Goal: Transaction & Acquisition: Purchase product/service

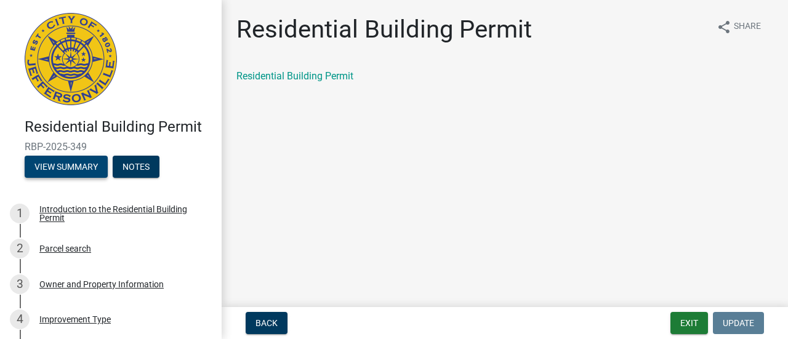
click at [72, 168] on button "View Summary" at bounding box center [66, 167] width 83 height 22
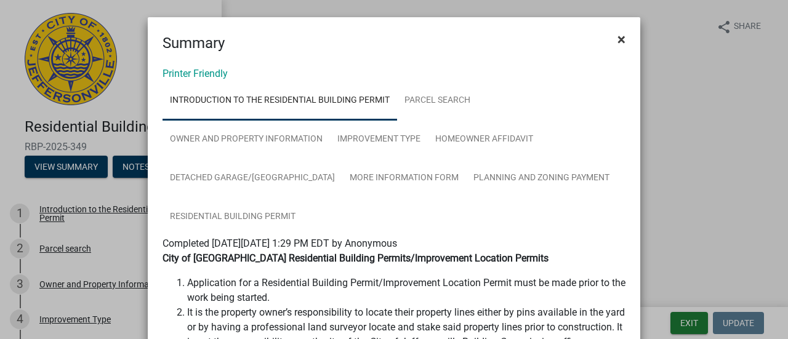
click at [618, 42] on span "×" at bounding box center [622, 39] width 8 height 17
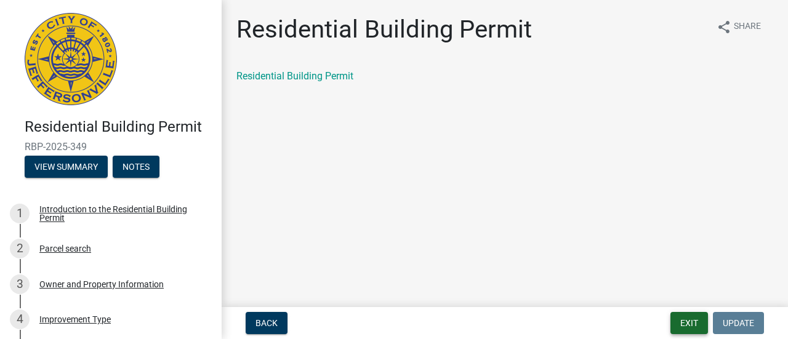
click at [684, 323] on button "Exit" at bounding box center [690, 323] width 38 height 22
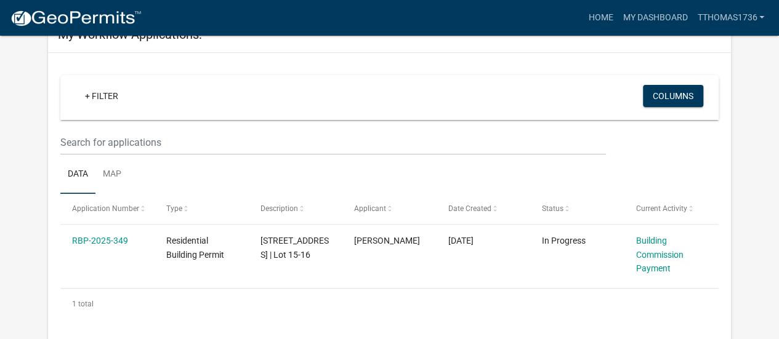
scroll to position [102, 0]
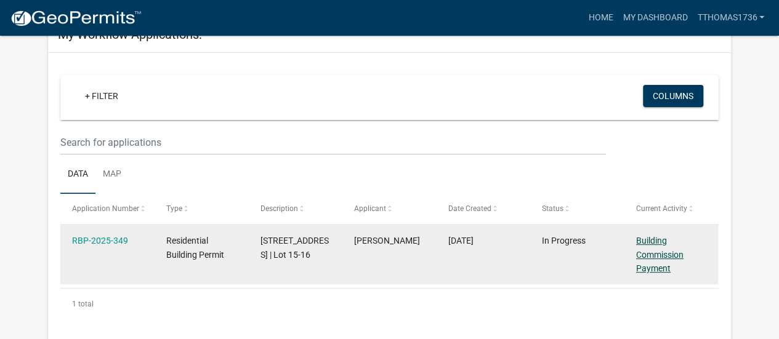
click at [655, 248] on link "Building Commission Payment" at bounding box center [659, 255] width 47 height 38
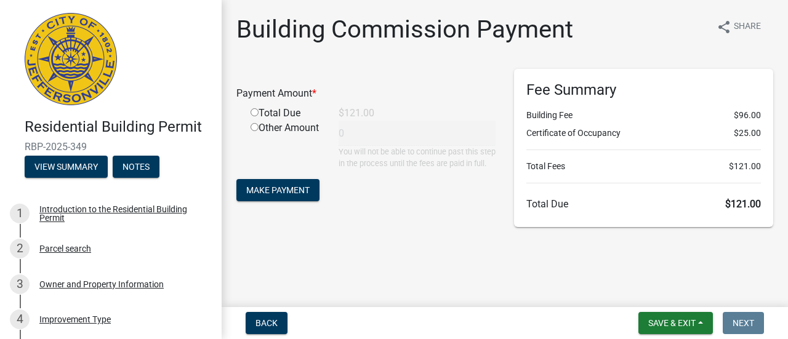
click at [255, 114] on input "radio" at bounding box center [255, 112] width 8 height 8
radio input "true"
type input "121"
click at [286, 195] on span "Make Payment" at bounding box center [277, 190] width 63 height 10
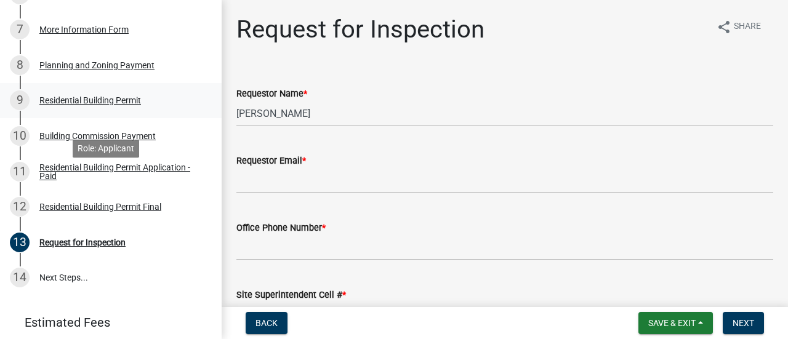
scroll to position [431, 0]
